Goal: Task Accomplishment & Management: Use online tool/utility

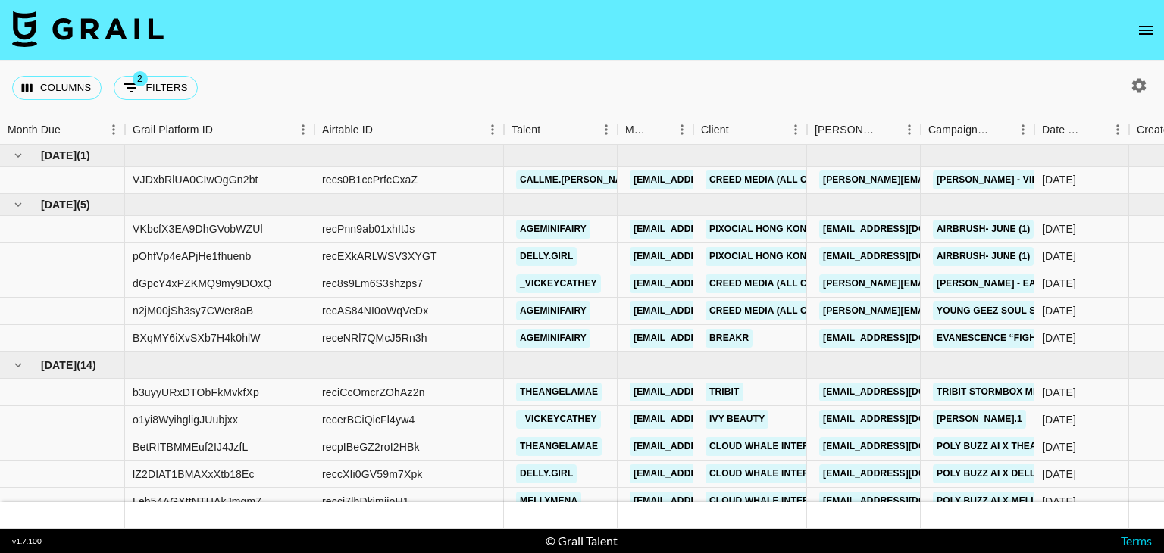
drag, startPoint x: 1023, startPoint y: 537, endPoint x: 782, endPoint y: 552, distance: 241.6
click at [1023, 537] on footer "v 1.7.100 © Grail Talent Terms" at bounding box center [582, 541] width 1164 height 24
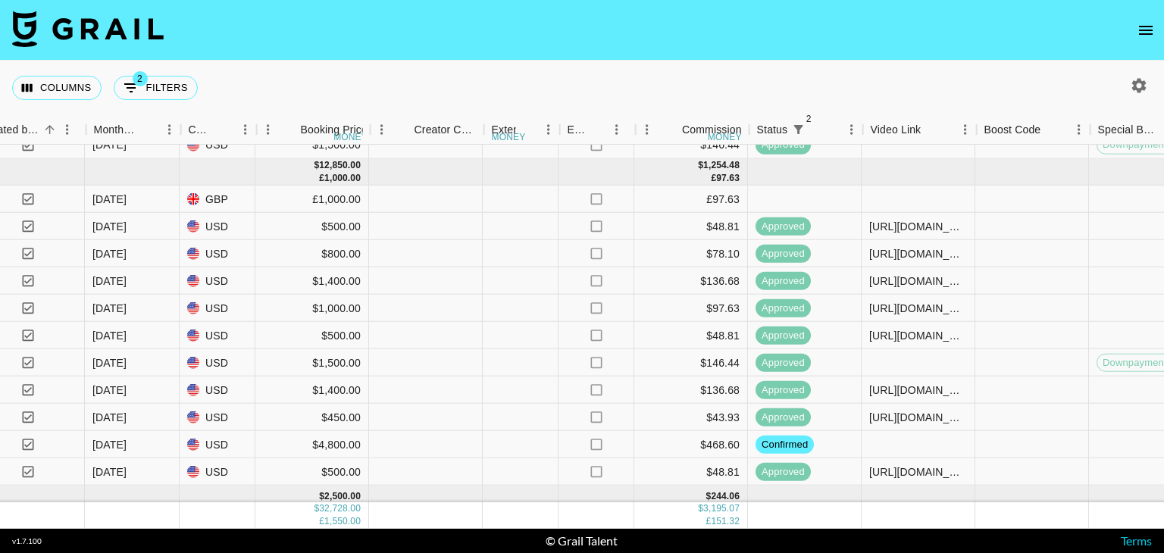
scroll to position [646, 1164]
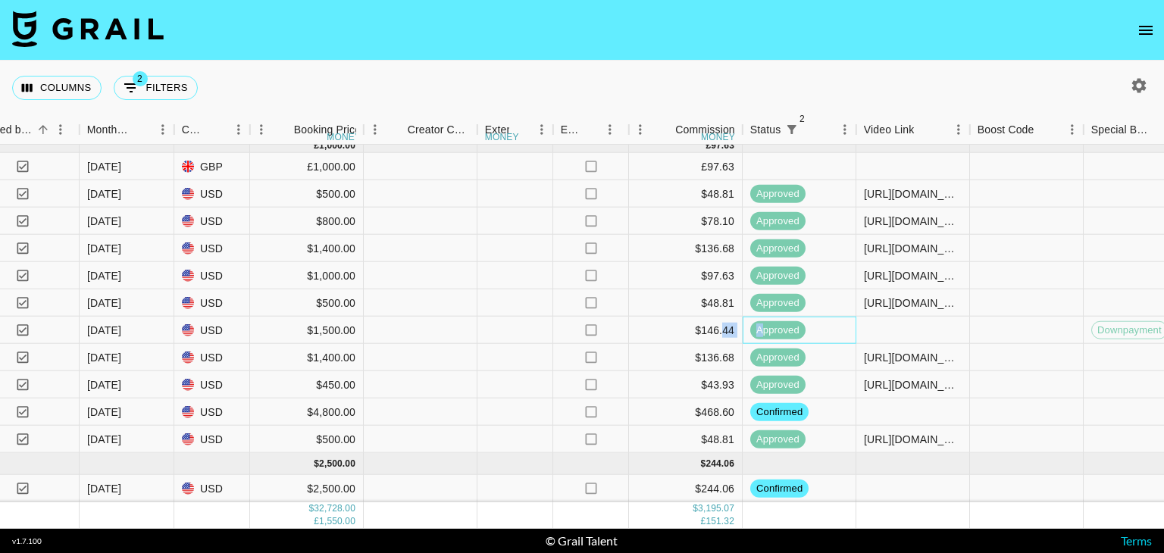
drag, startPoint x: 761, startPoint y: 323, endPoint x: 723, endPoint y: 316, distance: 38.5
click at [723, 317] on div "TCJq9dzXDCux0UwptG9W rec6XOGxj3bvpaHn6 theangelamae [EMAIL_ADDRESS][DOMAIN_NAME…" at bounding box center [445, 330] width 3218 height 27
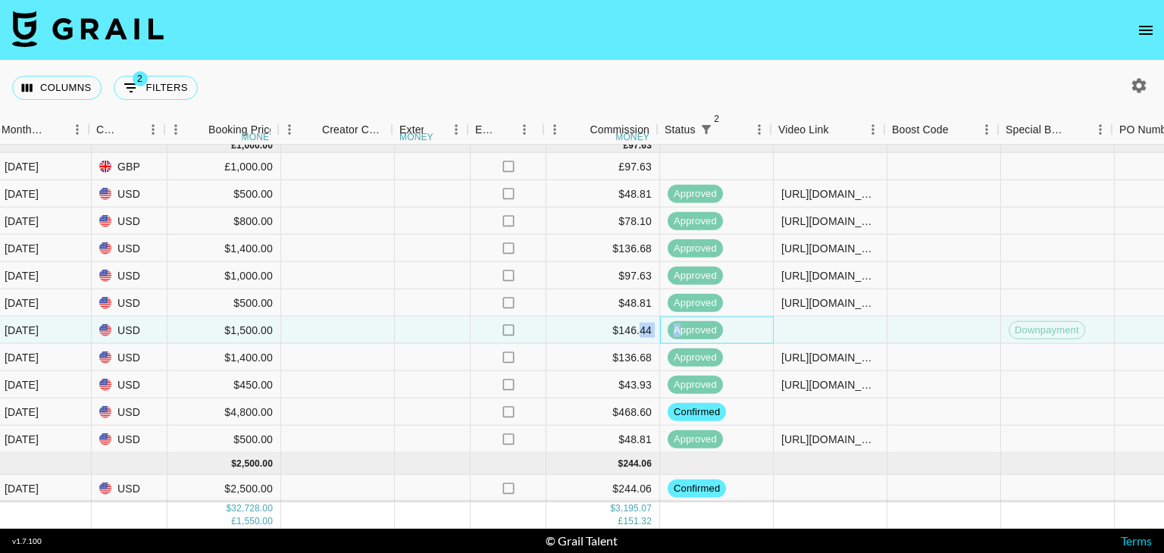
scroll to position [646, 1249]
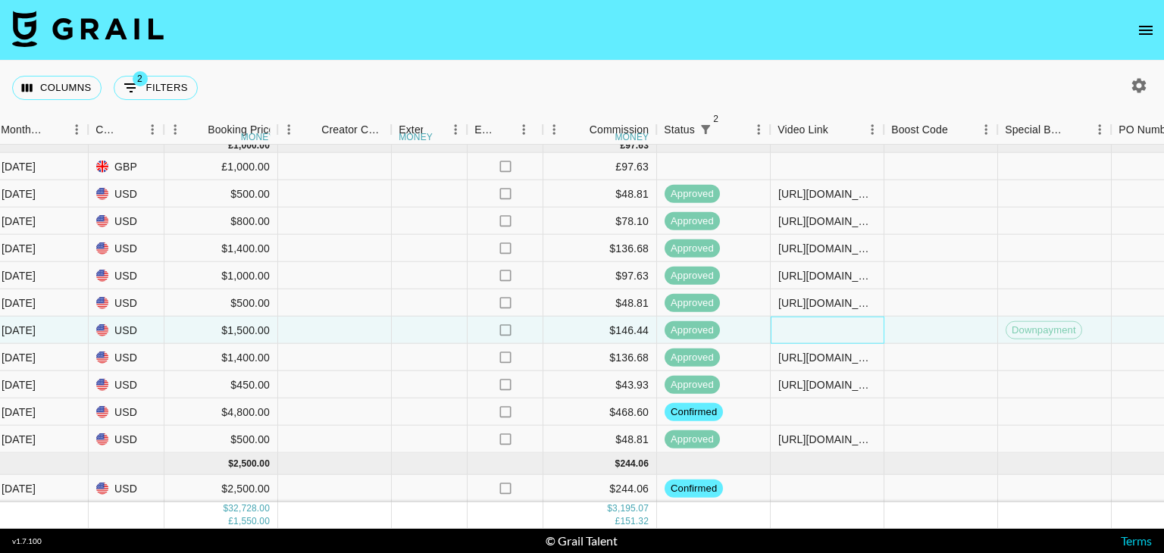
click at [788, 317] on div at bounding box center [828, 330] width 114 height 27
type input "[URL][DOMAIN_NAME]"
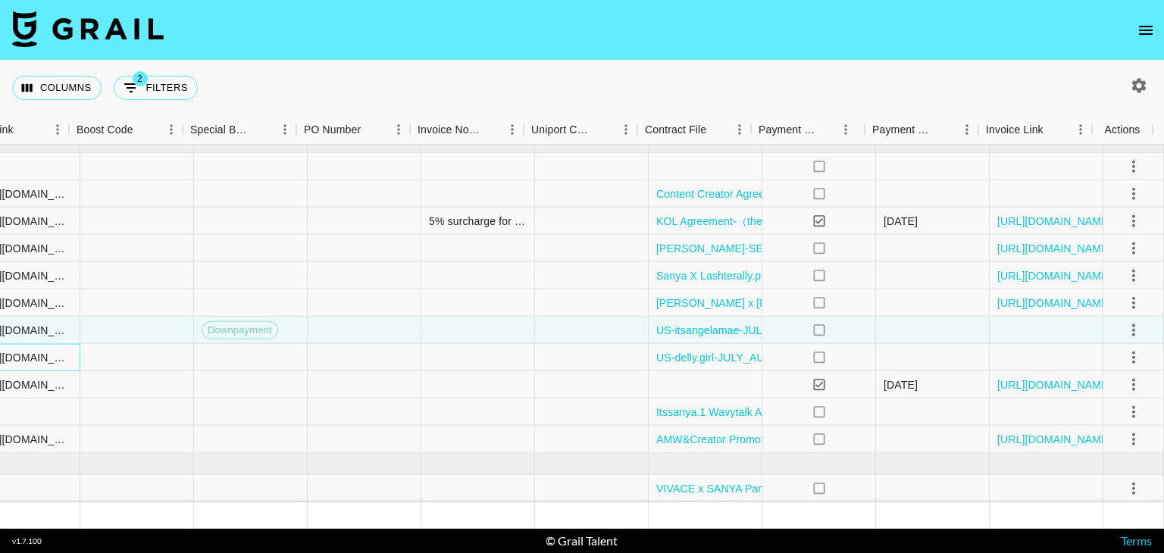
scroll to position [643, 2065]
click at [1133, 352] on icon "select merge strategy" at bounding box center [1134, 358] width 3 height 12
click at [1133, 324] on icon "select merge strategy" at bounding box center [1134, 330] width 3 height 12
click at [1066, 317] on div at bounding box center [1047, 330] width 114 height 27
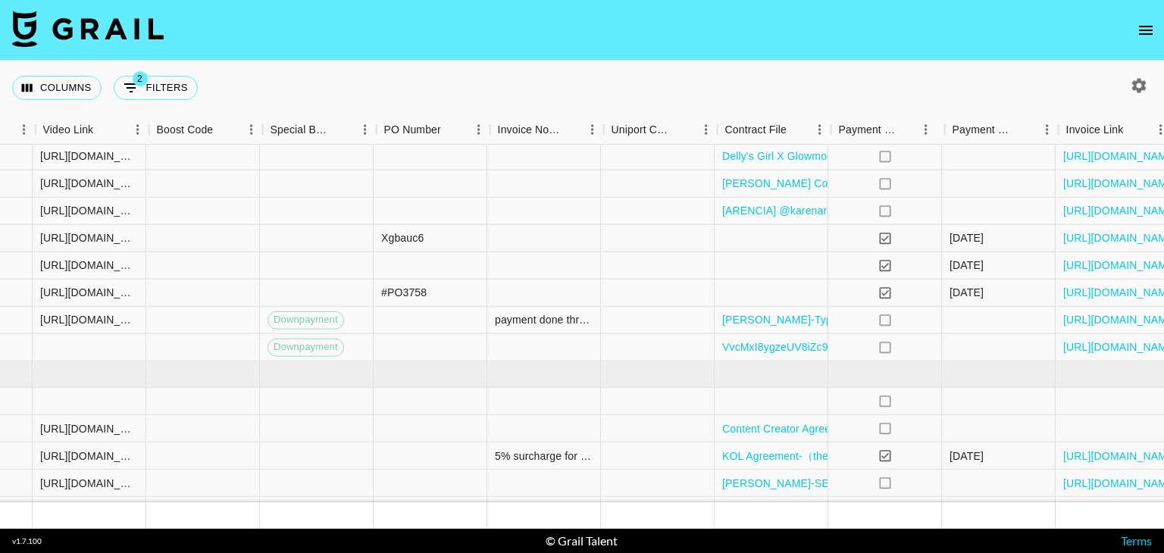
scroll to position [403, 1989]
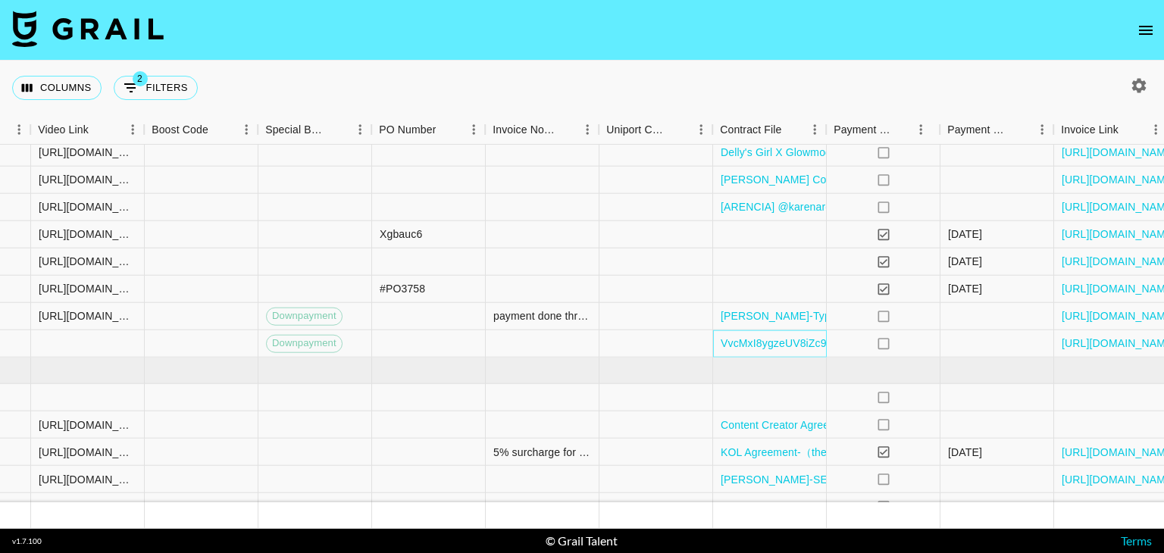
click at [796, 354] on div "VvcMxI8ygzeUV8iZc91Ul9w8LYf11753746166341TT_ME_Content Usage Agreement_$1500_Ka…" at bounding box center [770, 344] width 114 height 27
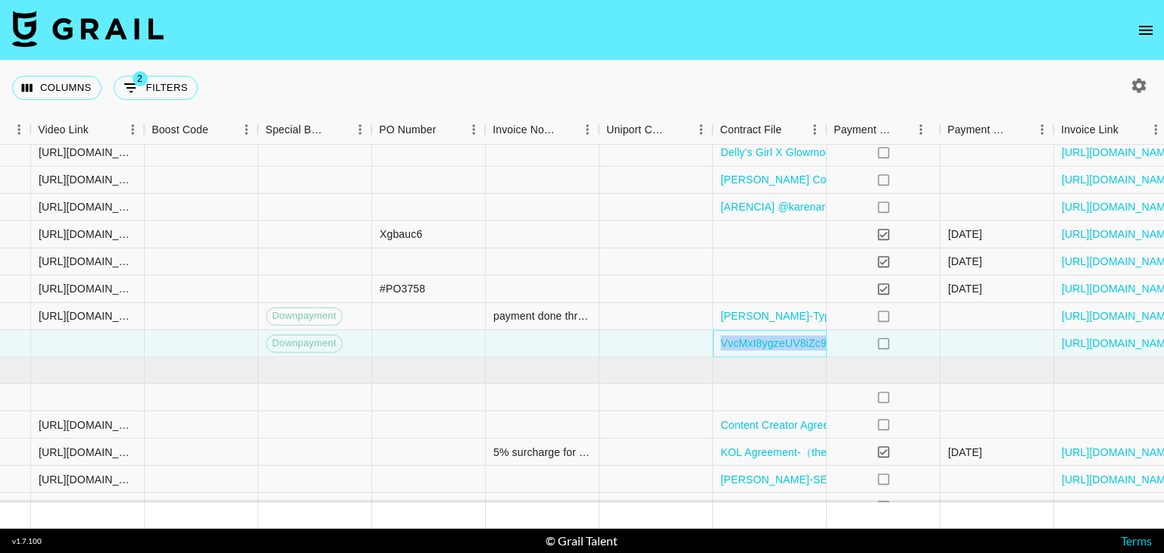
click at [796, 354] on div "VvcMxI8ygzeUV8iZc91Ul9w8LYf11753746166341TT_ME_Content Usage Agreement_$1500_Ka…" at bounding box center [770, 344] width 114 height 27
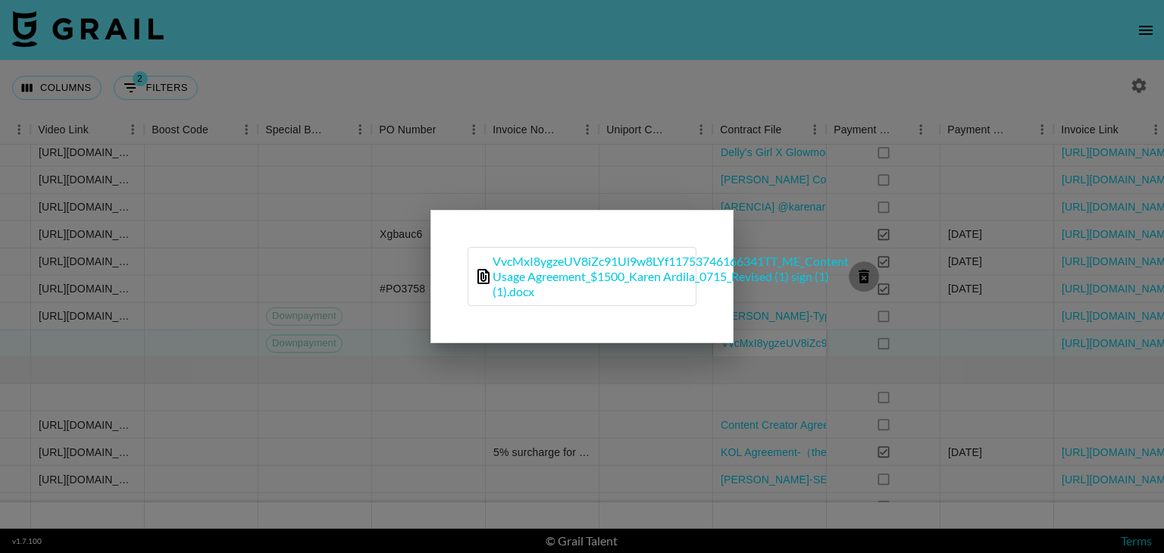
click at [873, 276] on icon "delete file" at bounding box center [864, 277] width 18 height 18
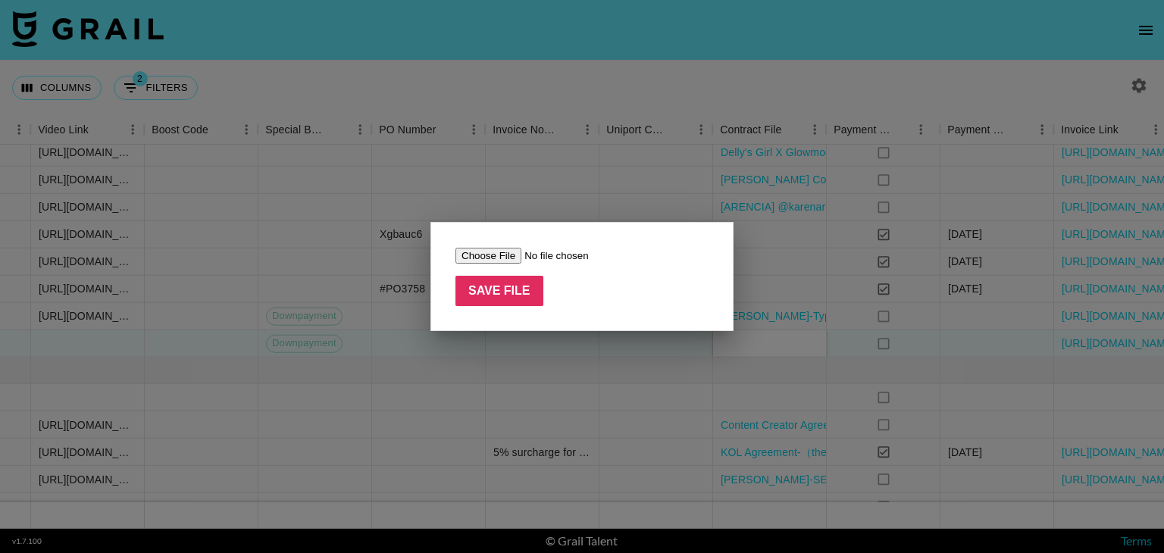
click at [490, 255] on input "file" at bounding box center [552, 256] width 192 height 16
type input "C:\fakepath\TT_ME_Content Usage Agreement_$1500_Karen Ardila_0715_Updated.docx"
click at [491, 286] on input "Save File" at bounding box center [500, 291] width 88 height 30
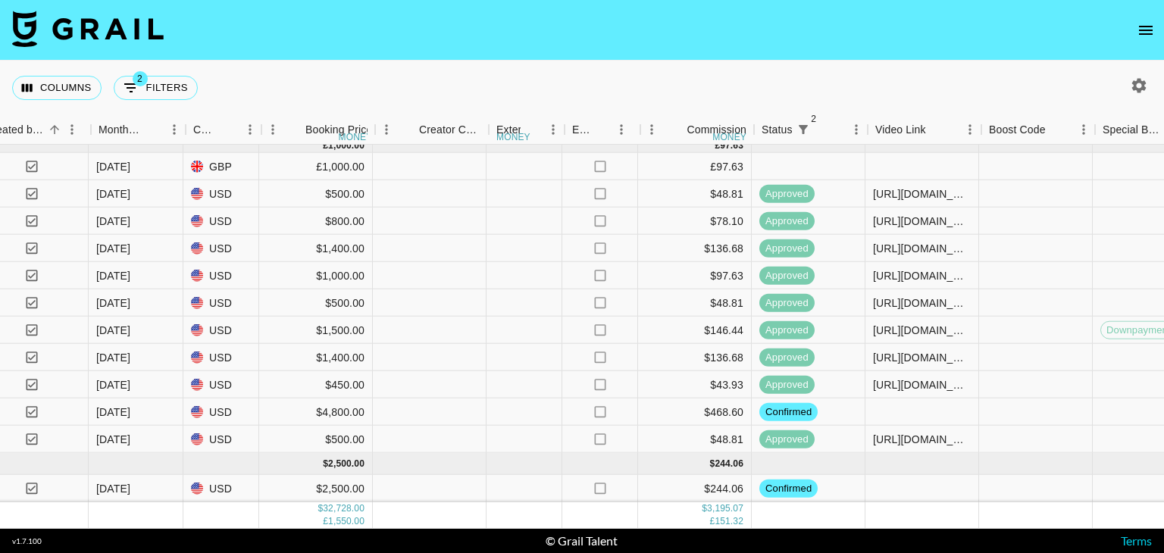
scroll to position [646, 1152]
